Goal: Information Seeking & Learning: Learn about a topic

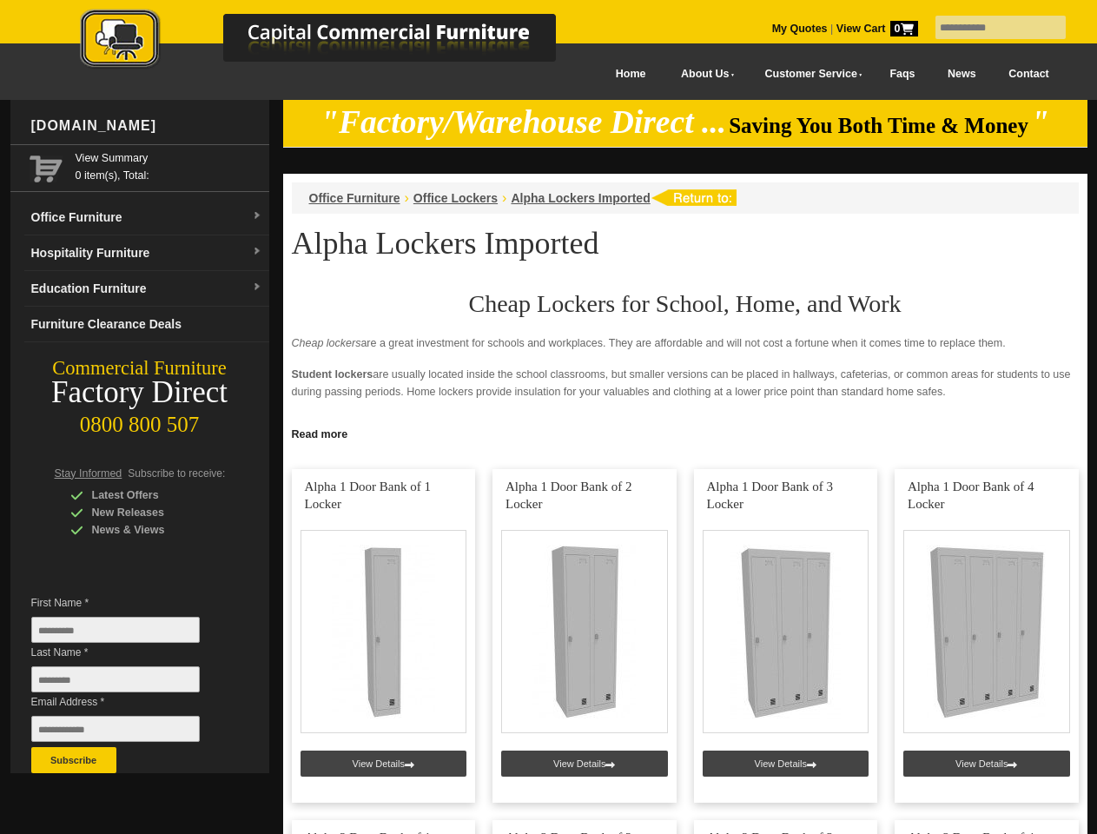
click at [989, 28] on input "text" at bounding box center [1000, 27] width 130 height 23
click at [129, 683] on input "Last Name *" at bounding box center [115, 679] width 168 height 26
click at [74, 760] on button "Subscribe" at bounding box center [73, 760] width 85 height 26
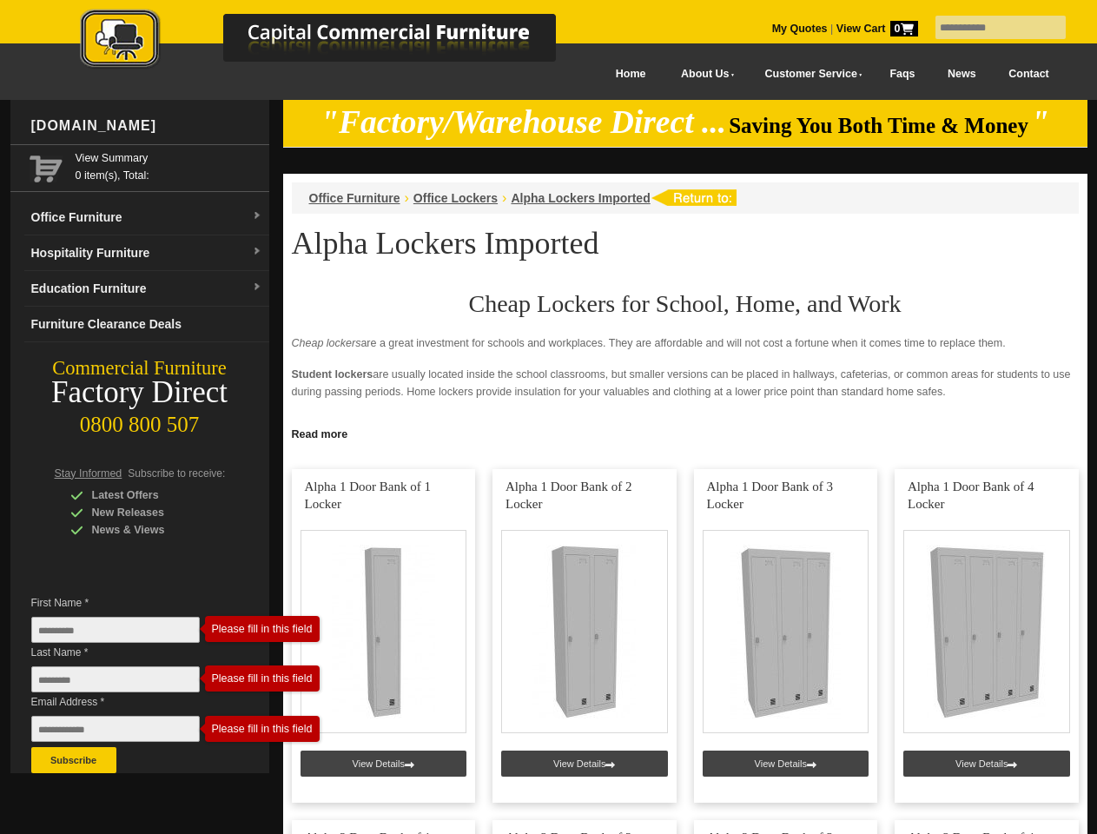
click at [685, 432] on link "Read more" at bounding box center [685, 432] width 804 height 22
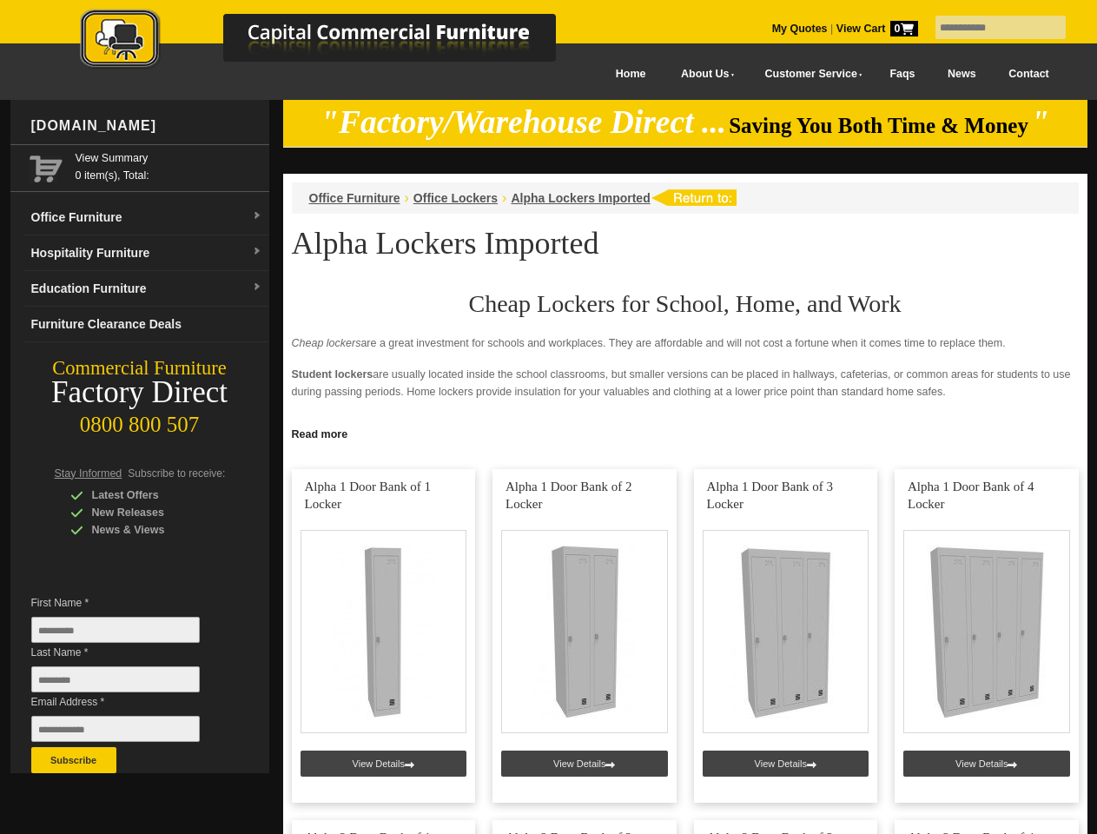
click at [989, 28] on input "text" at bounding box center [1000, 27] width 130 height 23
click at [129, 683] on input "Last Name *" at bounding box center [115, 679] width 168 height 26
click at [74, 760] on button "Subscribe" at bounding box center [73, 760] width 85 height 26
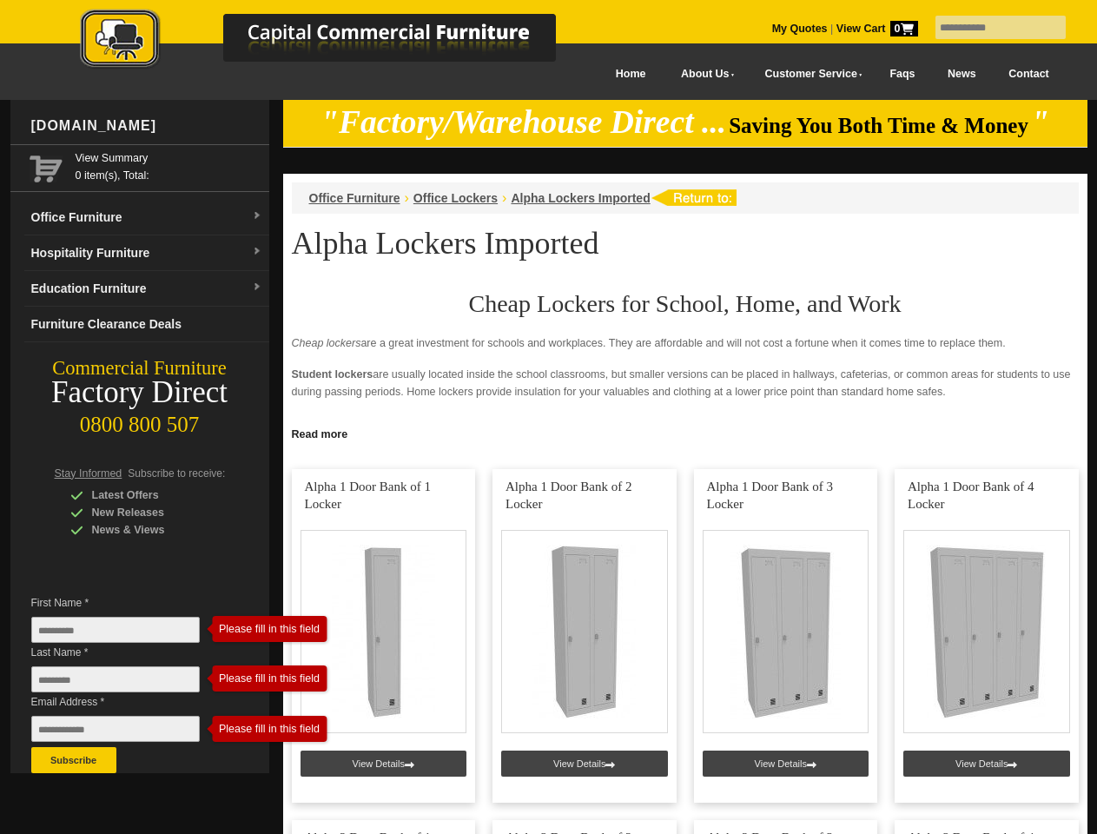
click at [685, 432] on link "Read more" at bounding box center [685, 432] width 804 height 22
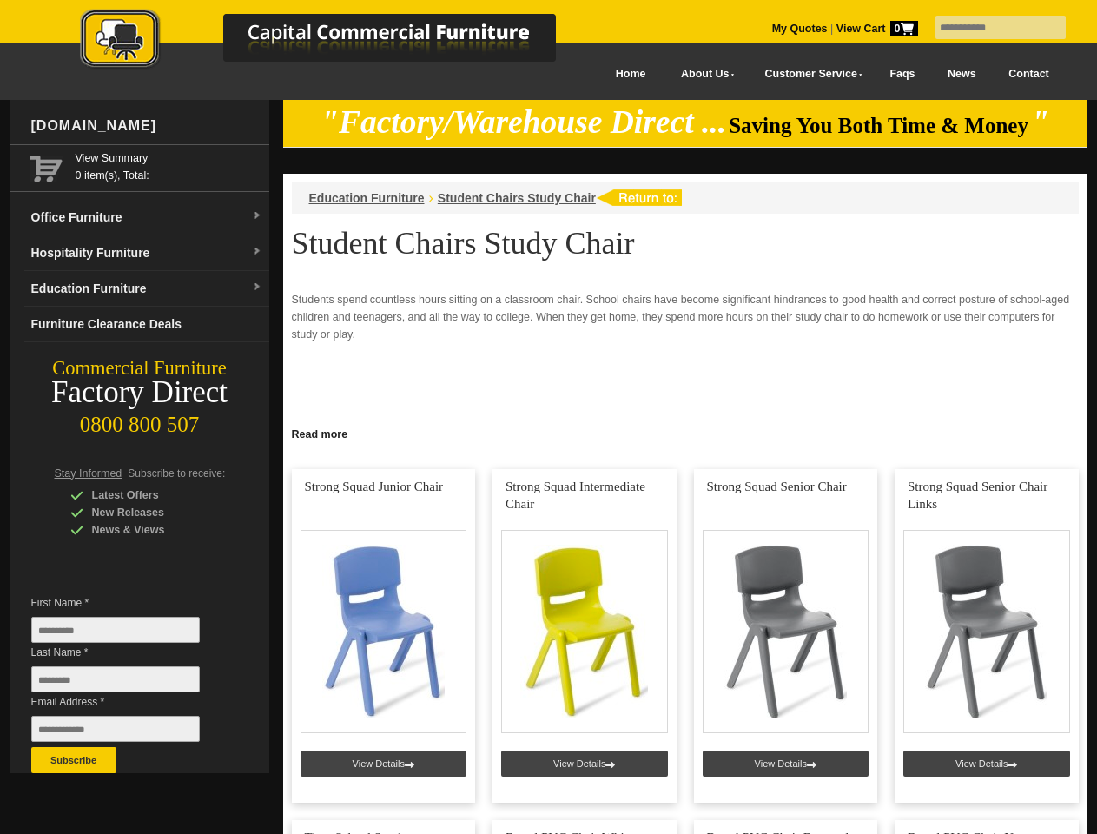
click at [989, 28] on input "text" at bounding box center [1000, 27] width 130 height 23
click at [129, 683] on input "Last Name *" at bounding box center [115, 679] width 168 height 26
click at [74, 760] on button "Subscribe" at bounding box center [73, 760] width 85 height 26
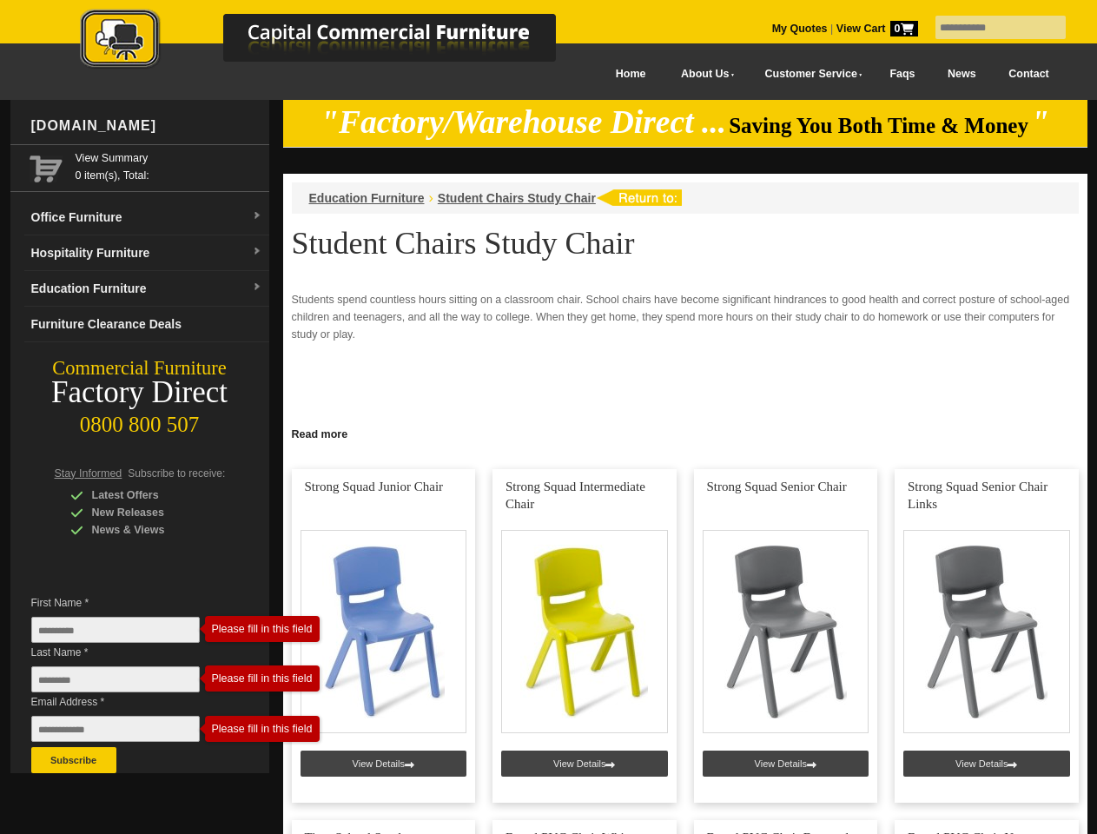
click at [685, 432] on link "Read more" at bounding box center [685, 432] width 804 height 22
